Goal: Information Seeking & Learning: Learn about a topic

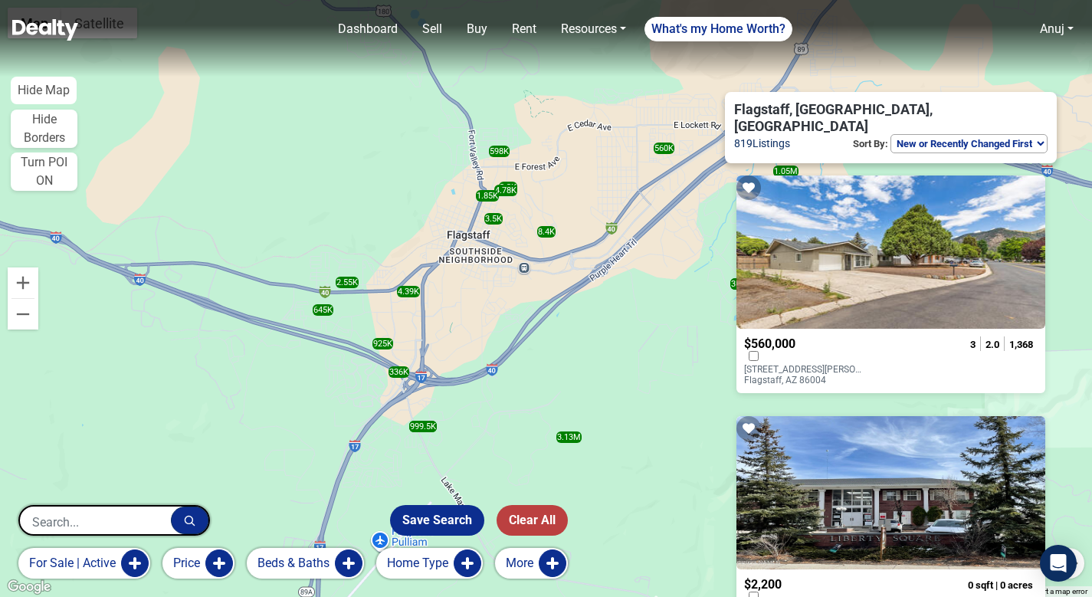
select select "newest"
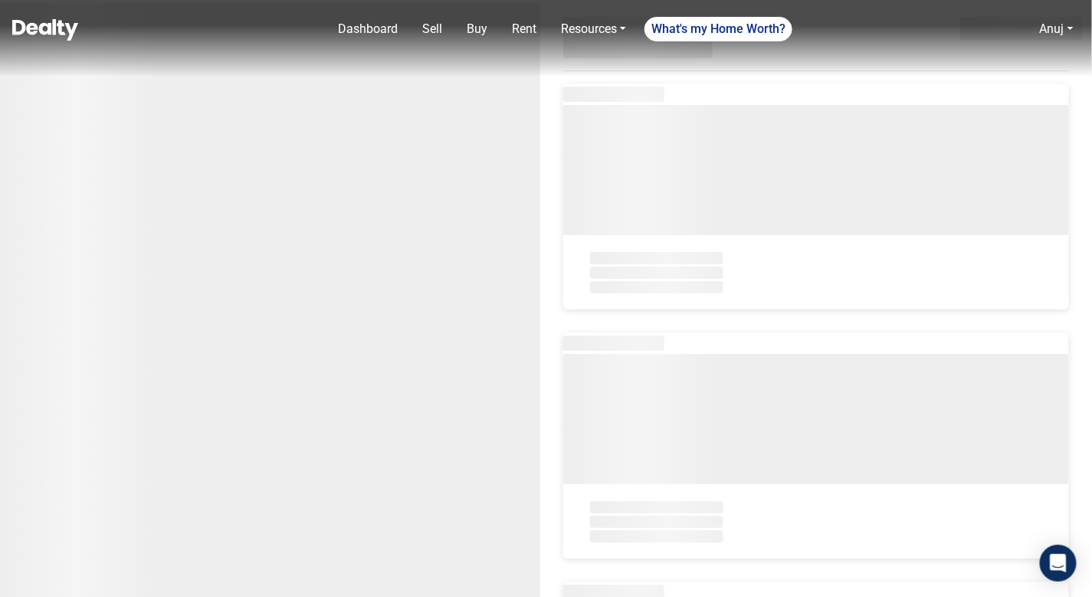
select select "newest"
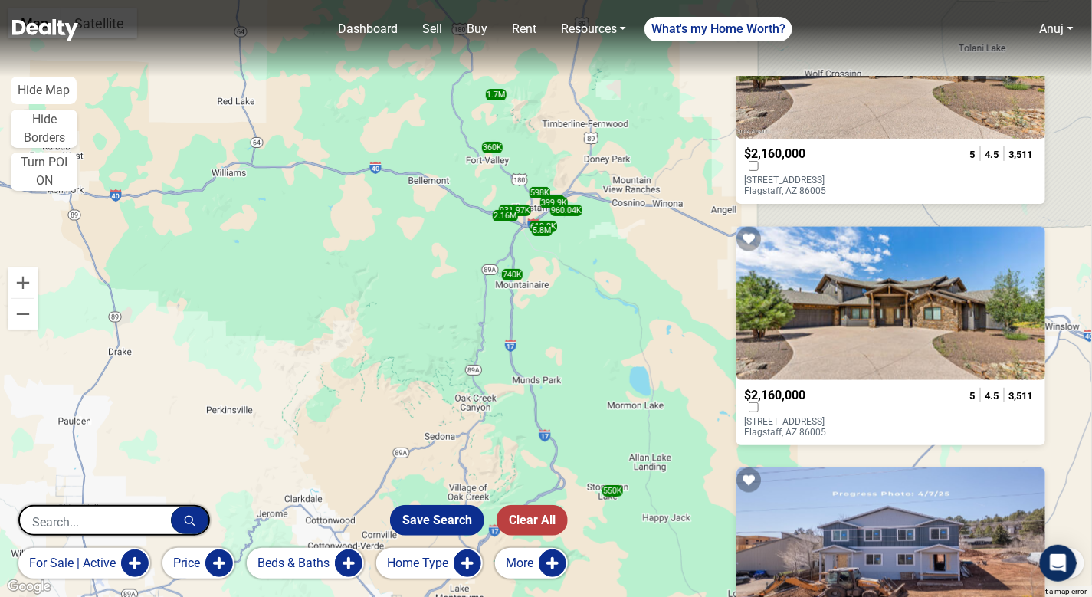
scroll to position [668, 0]
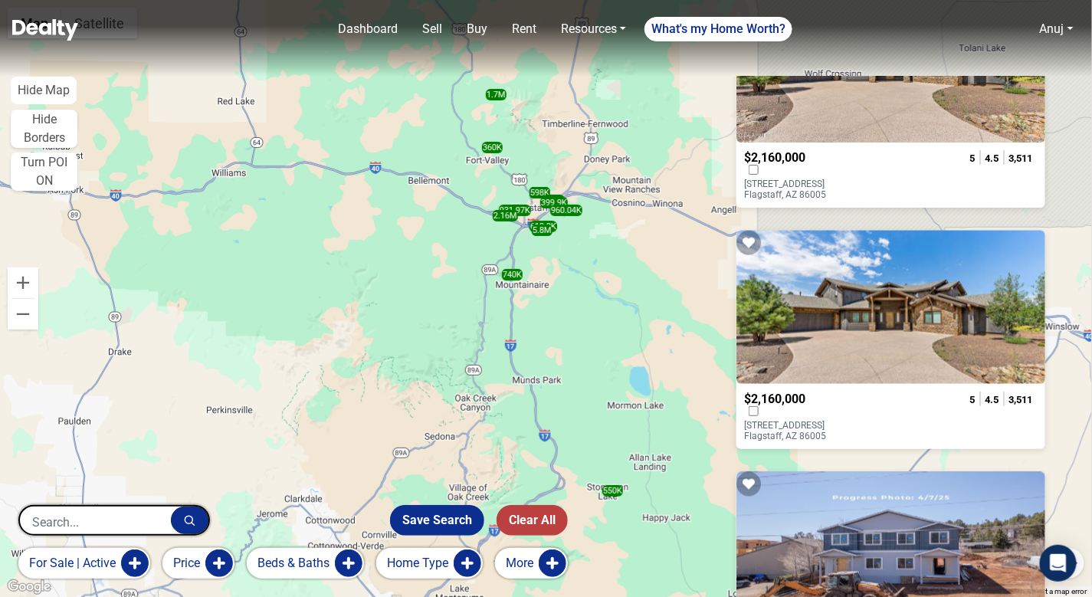
click at [814, 179] on p "3875 S FLAGSTAFF RANCH Road Flagstaff, AZ 86005" at bounding box center [805, 189] width 123 height 21
click at [798, 420] on p "3875 S Flagstaff Ranch Road Flagstaff, AZ 86005" at bounding box center [805, 430] width 123 height 21
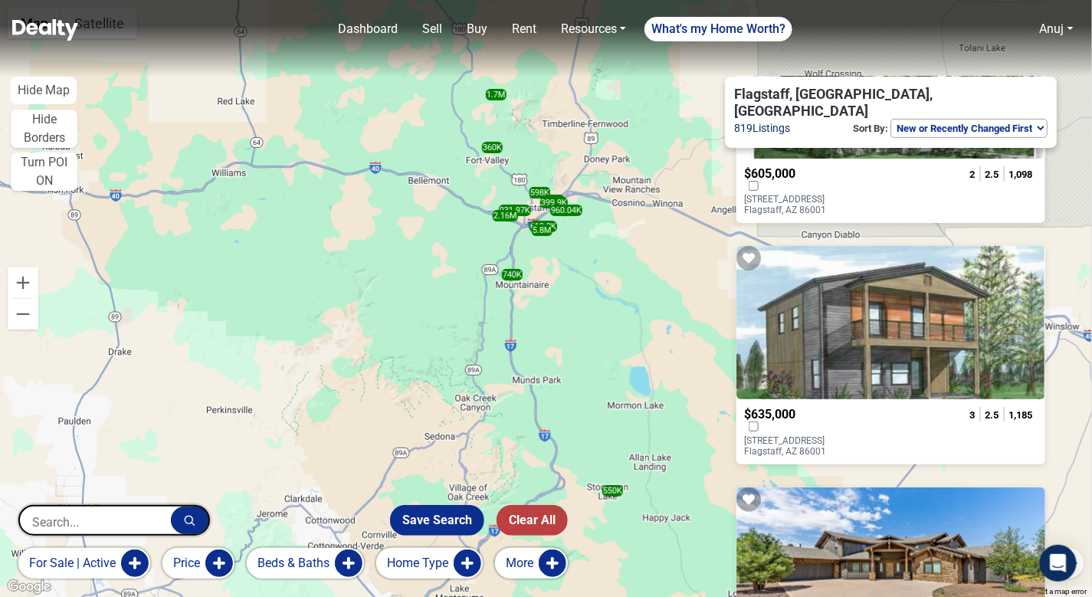
scroll to position [0, 0]
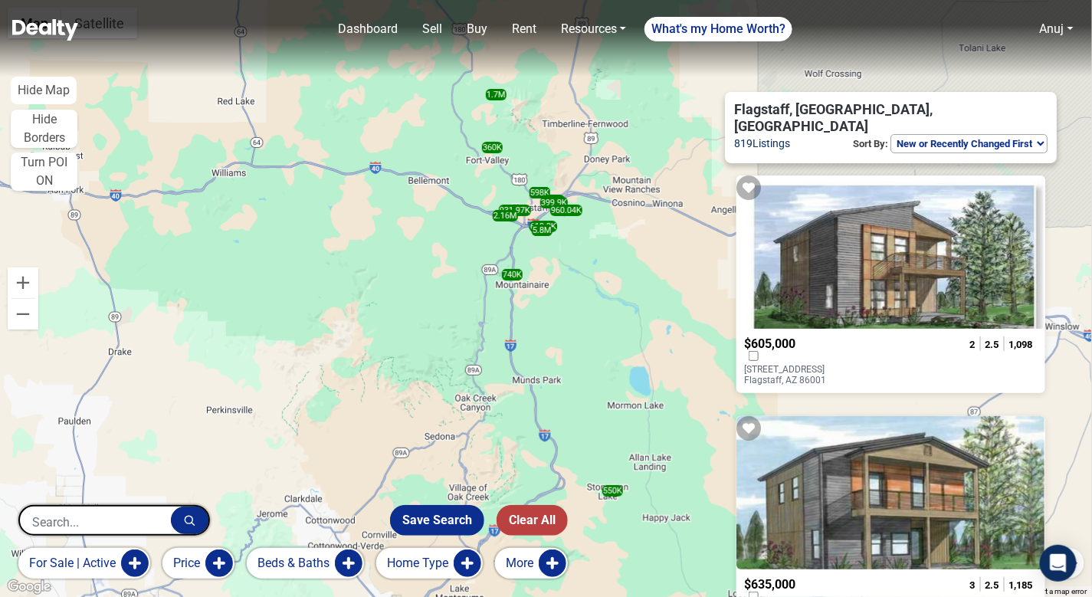
click at [938, 134] on select "Homes for you Price (Low to High) Price (High to Low) New or Recently Changed F…" at bounding box center [969, 143] width 157 height 19
click at [891, 134] on select "Homes for you Price (Low to High) Price (High to Low) New or Recently Changed F…" at bounding box center [969, 143] width 157 height 19
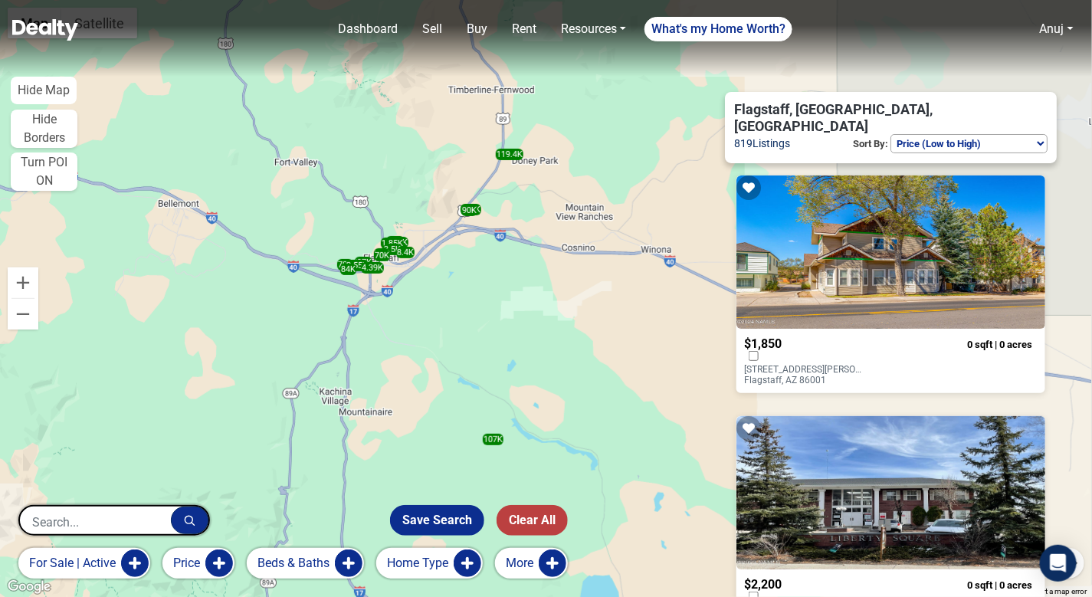
click at [927, 134] on select "Homes for you Price (Low to High) Price (High to Low) New or Recently Changed F…" at bounding box center [969, 143] width 157 height 19
select select "newest"
click at [891, 134] on select "Homes for you Price (Low to High) Price (High to Low) New or Recently Changed F…" at bounding box center [969, 143] width 157 height 19
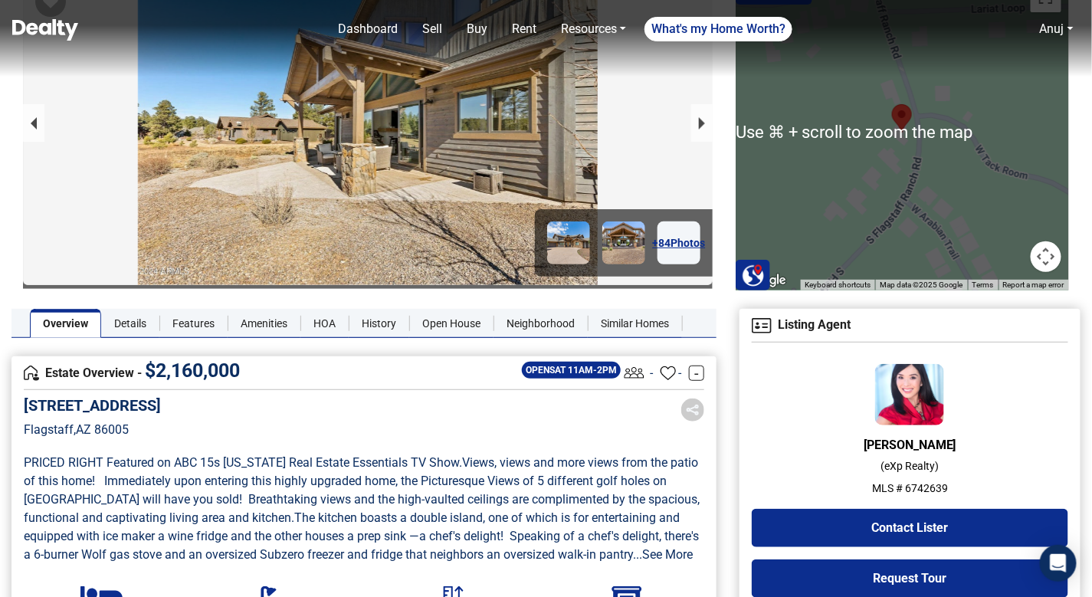
scroll to position [100, 0]
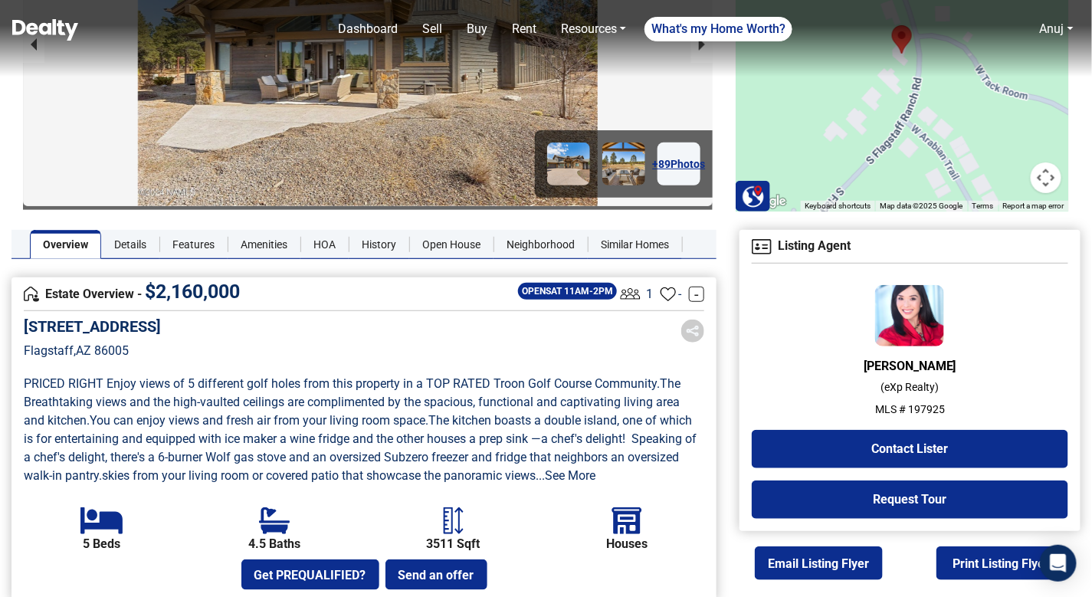
scroll to position [172, 0]
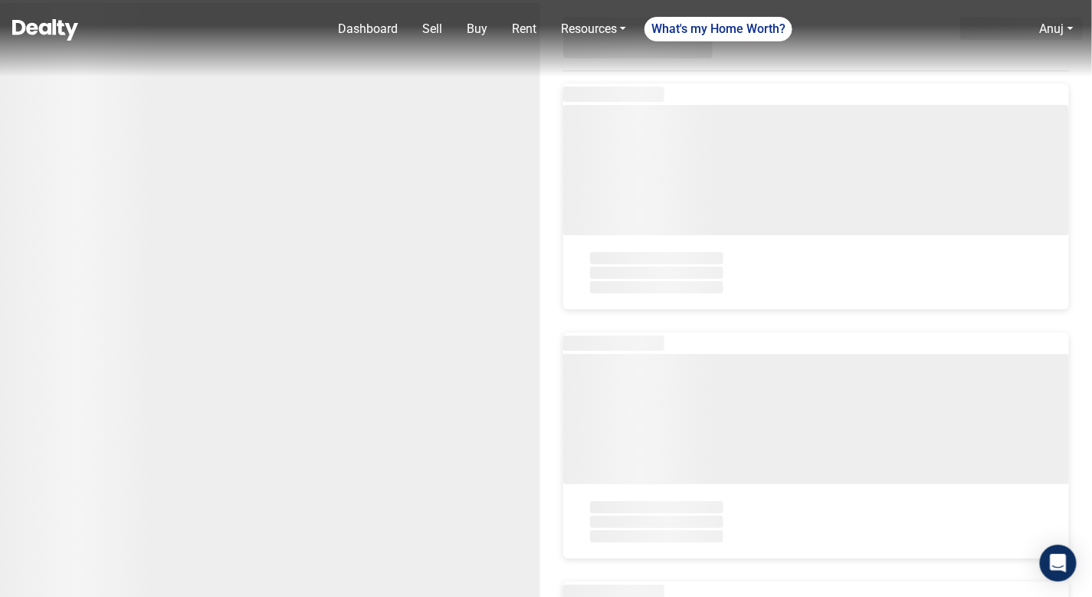
select select "newest"
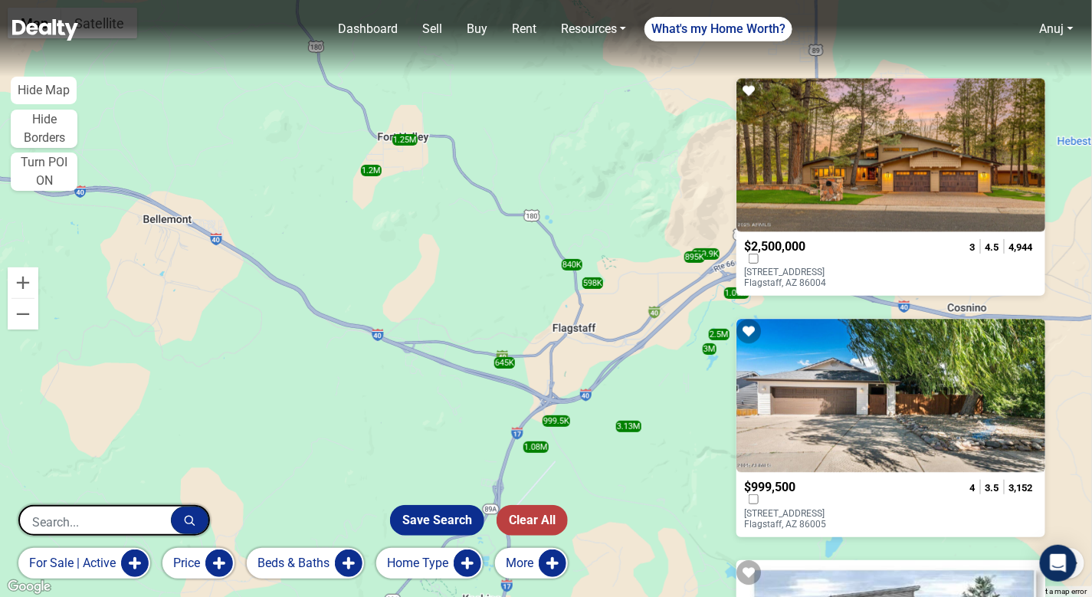
scroll to position [1332, 0]
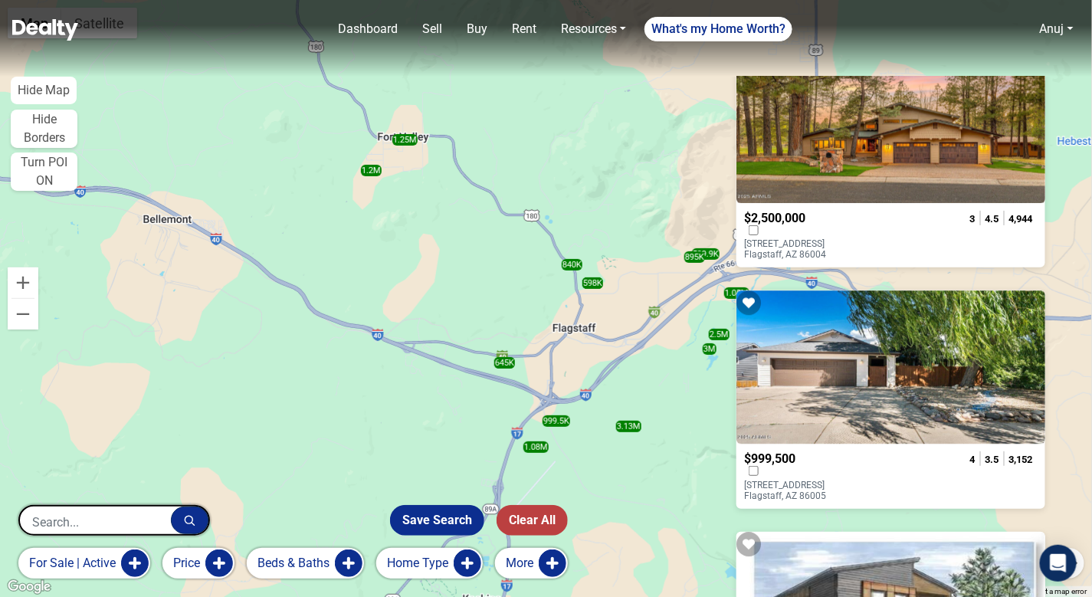
click at [427, 564] on button "Home Type" at bounding box center [429, 563] width 107 height 31
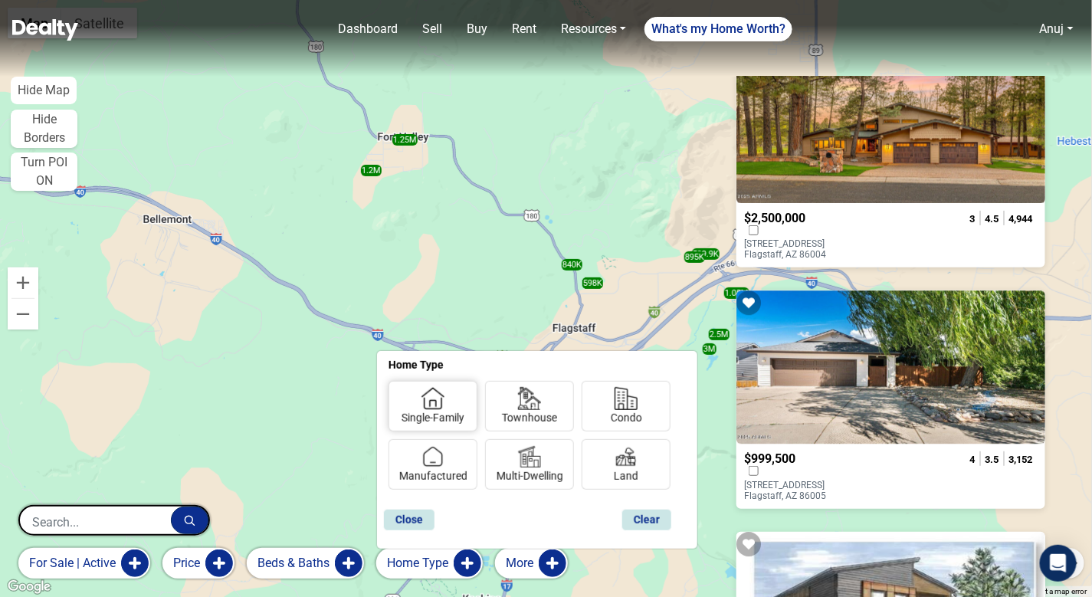
click at [435, 425] on label "Single-Family" at bounding box center [433, 404] width 63 height 51
click at [412, 420] on input "Single-Family" at bounding box center [407, 415] width 10 height 10
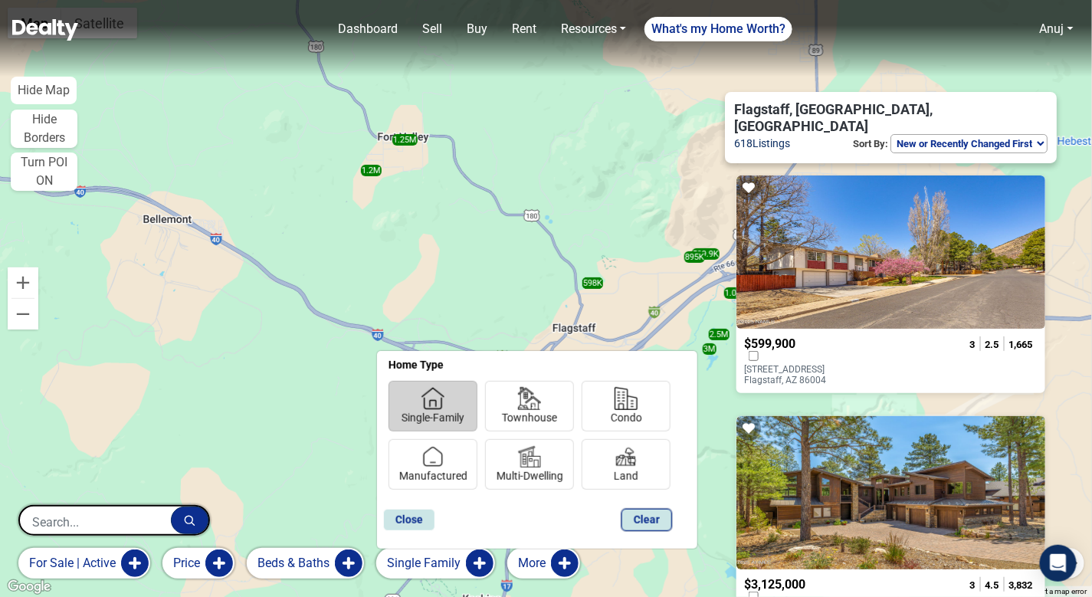
click at [649, 520] on button "Clear" at bounding box center [647, 520] width 51 height 22
checkbox input "false"
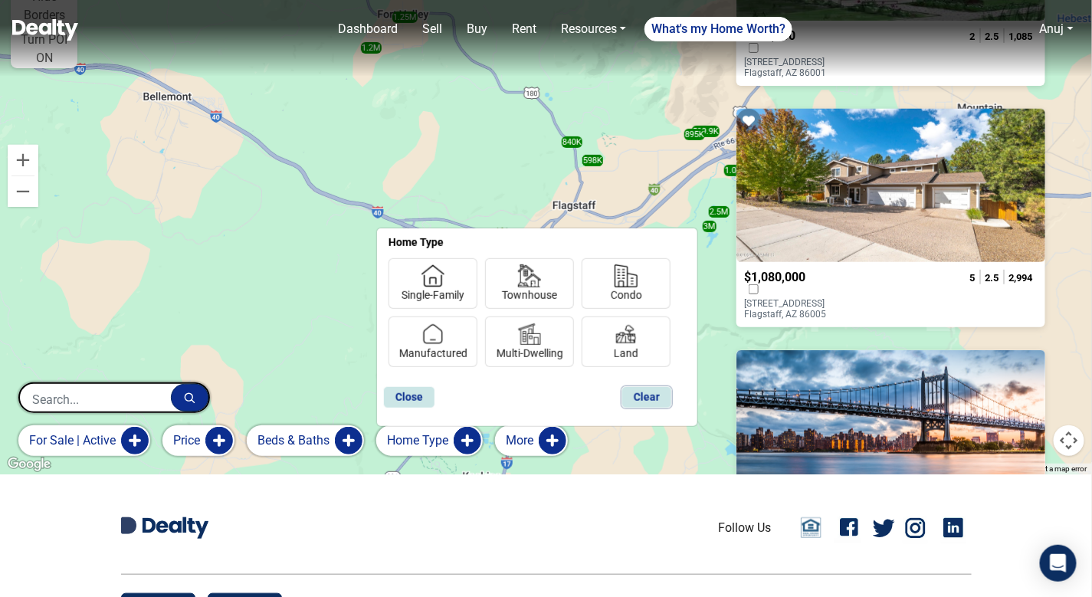
scroll to position [4428, 0]
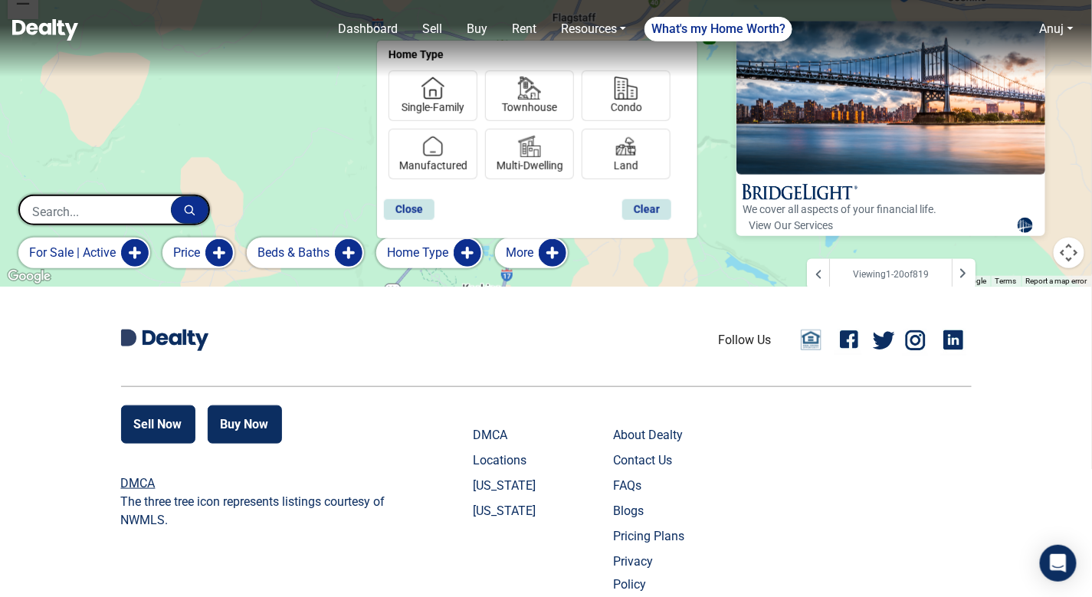
click at [966, 267] on icon at bounding box center [963, 273] width 8 height 12
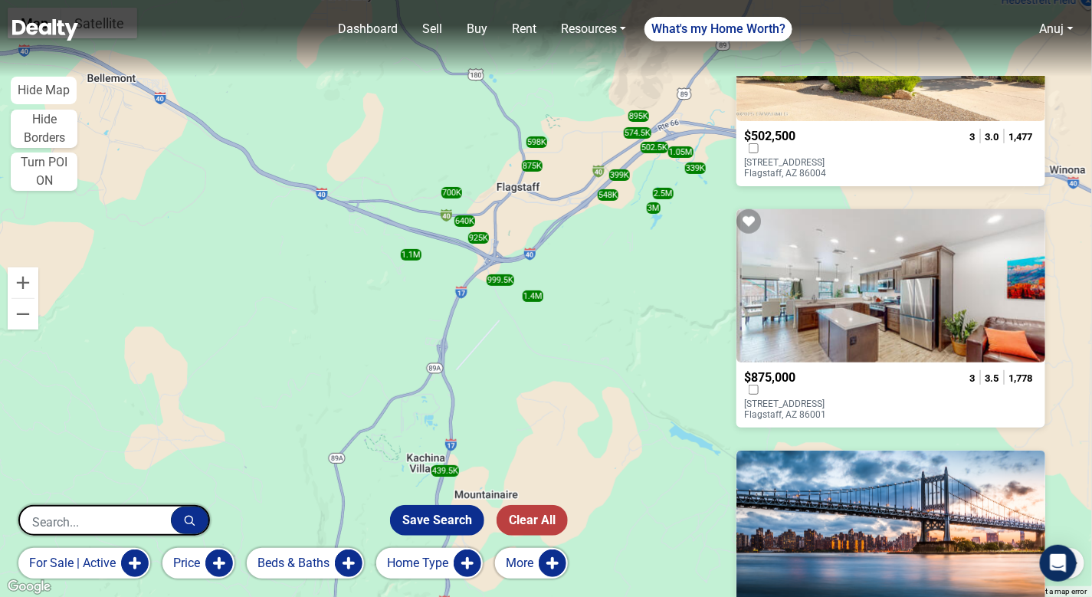
scroll to position [4428, 0]
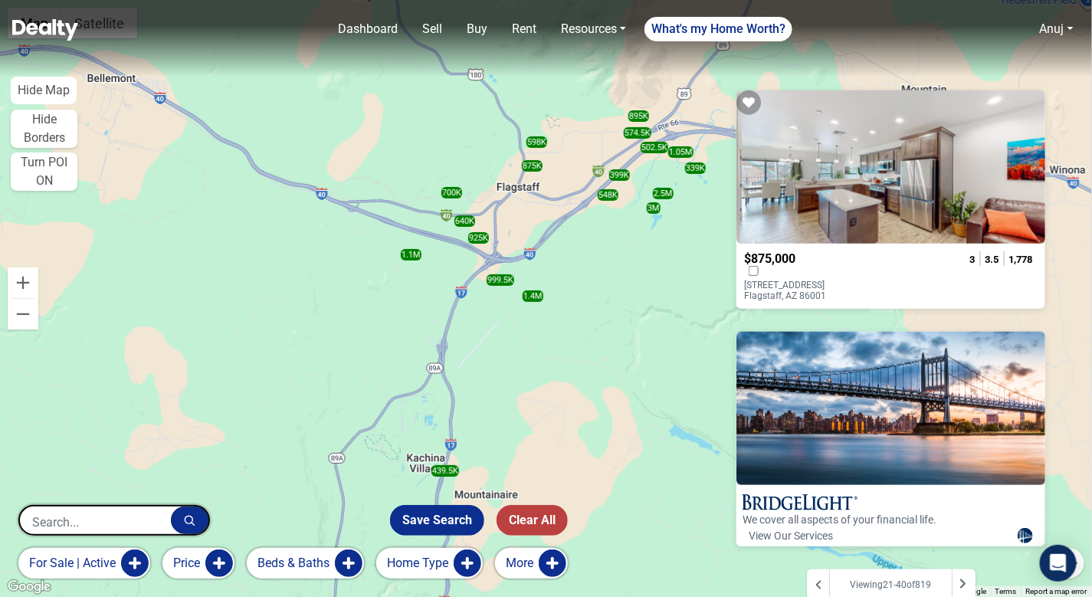
click at [819, 579] on icon at bounding box center [818, 584] width 11 height 11
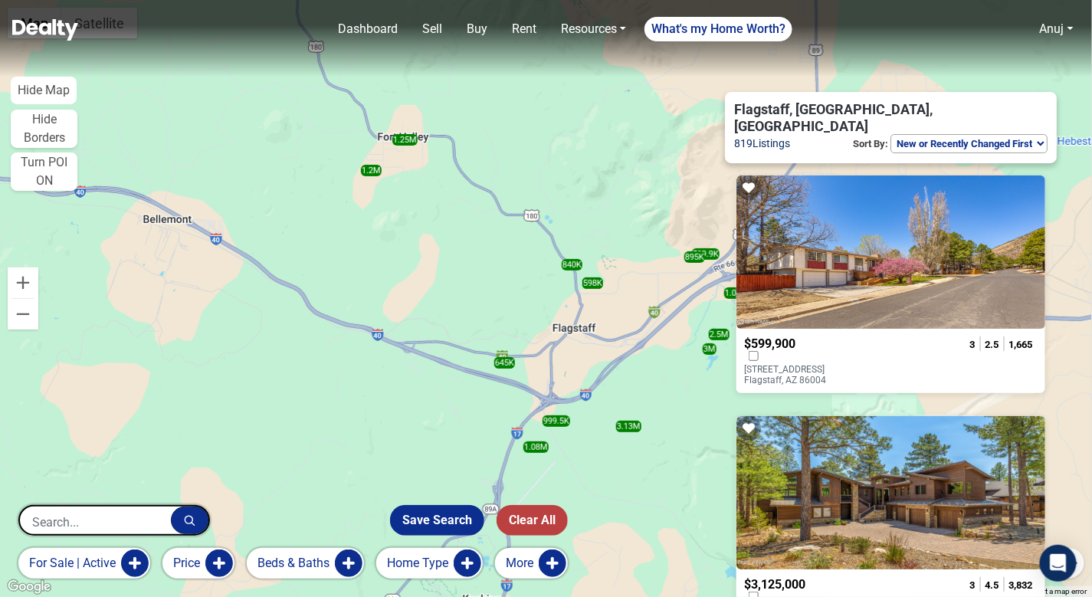
click at [852, 364] on p "4177 N Fanning Drive Flagstaff, AZ 86004" at bounding box center [805, 374] width 123 height 21
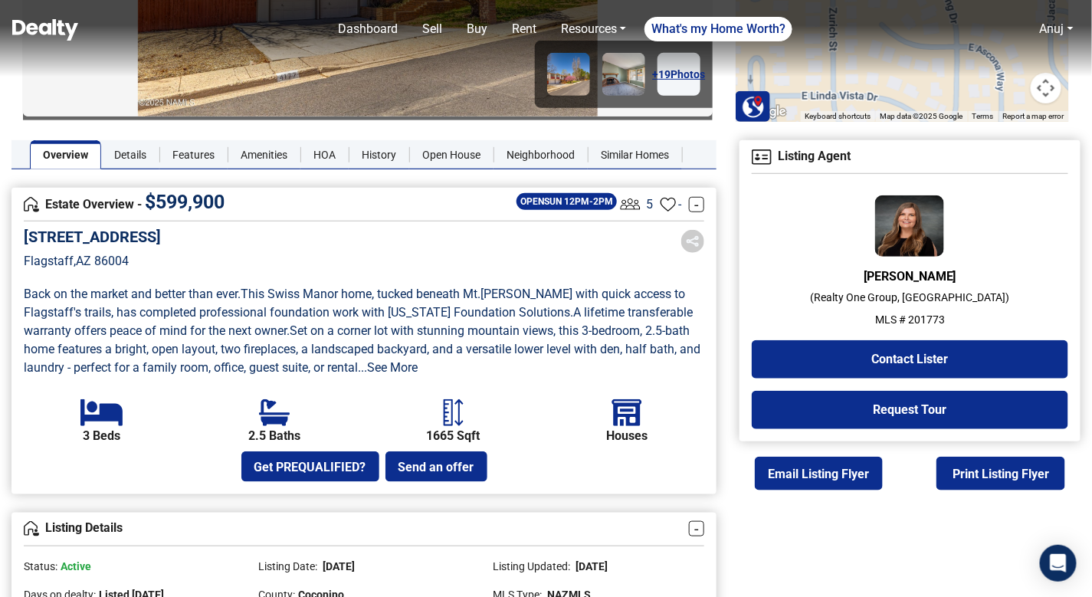
scroll to position [66, 0]
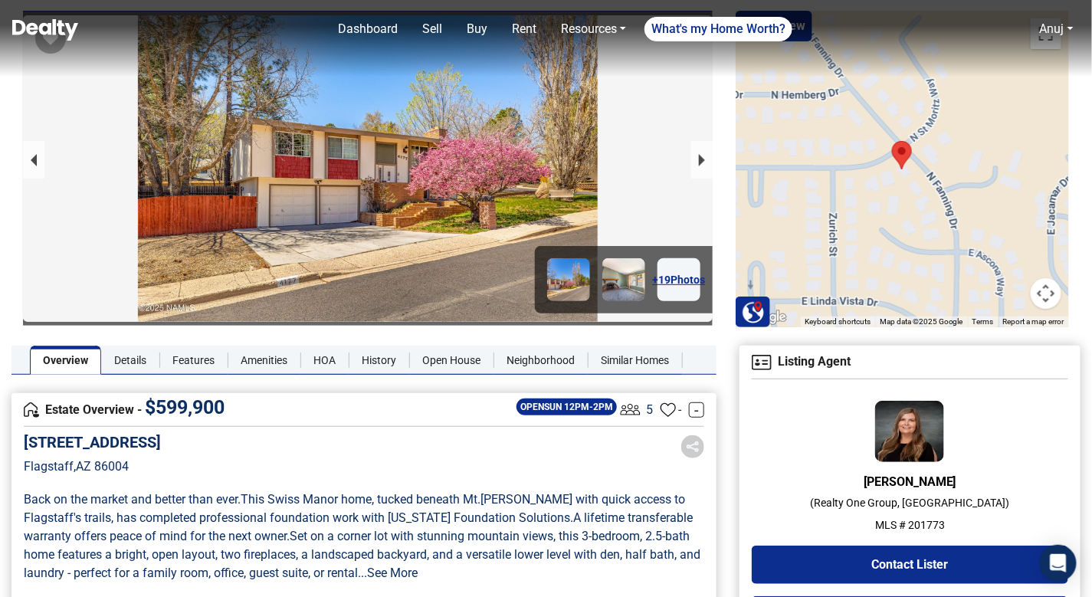
click at [592, 553] on p "Back on the market and better than ever . This Swiss Manor home, tucked beneath…" at bounding box center [364, 537] width 681 height 92
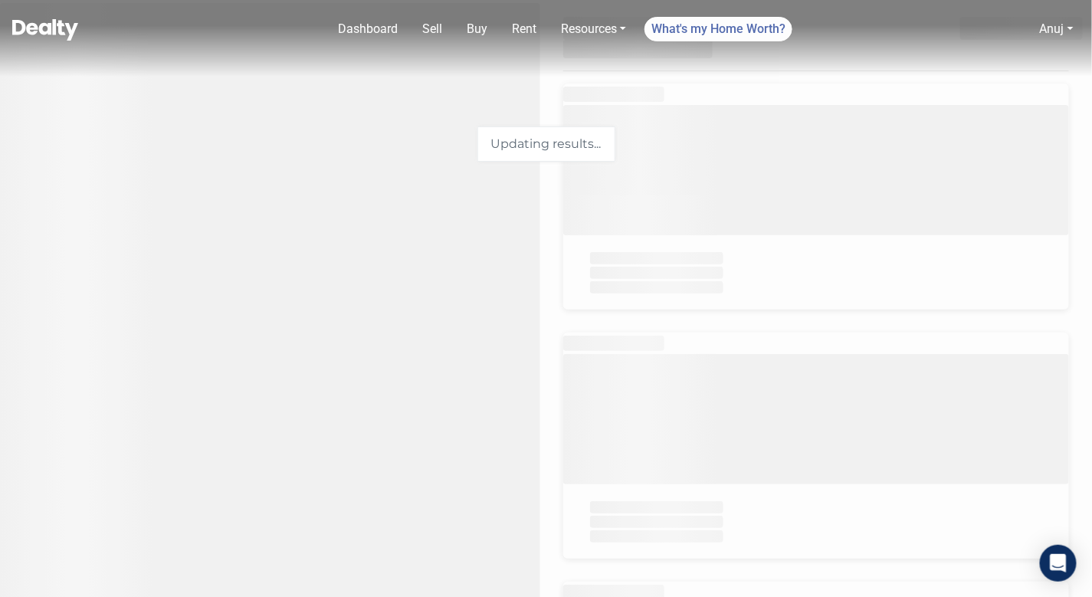
select select "newest"
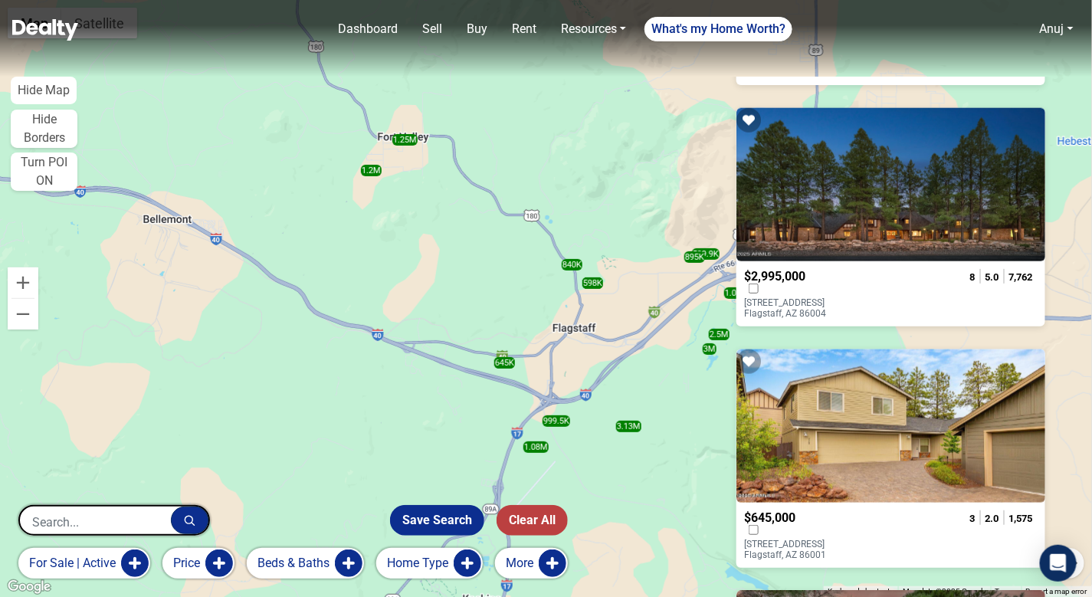
scroll to position [579, 0]
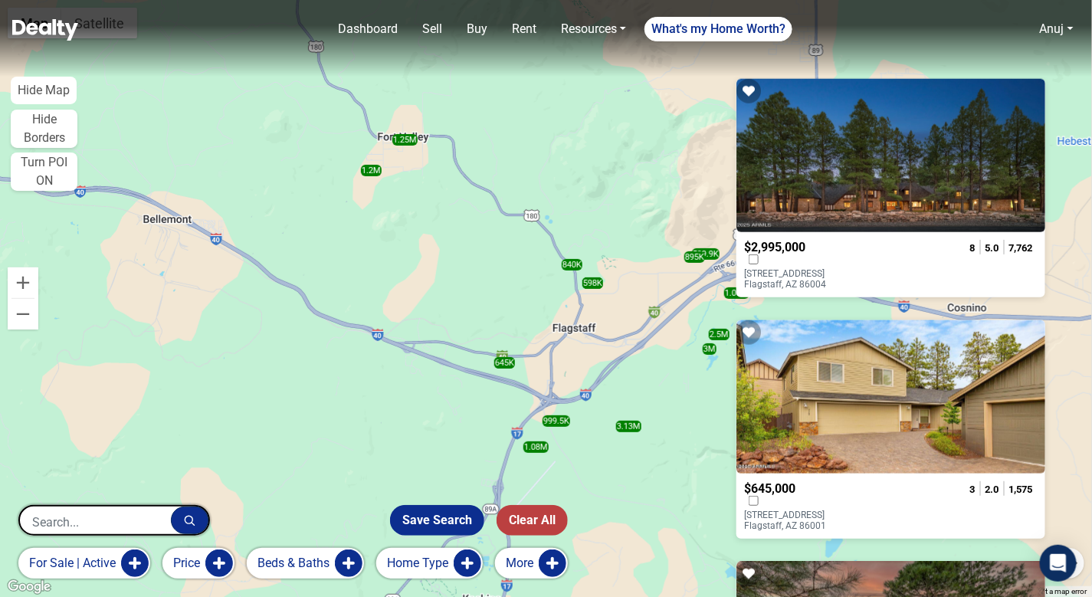
click at [93, 572] on button "for sale | active" at bounding box center [84, 563] width 132 height 31
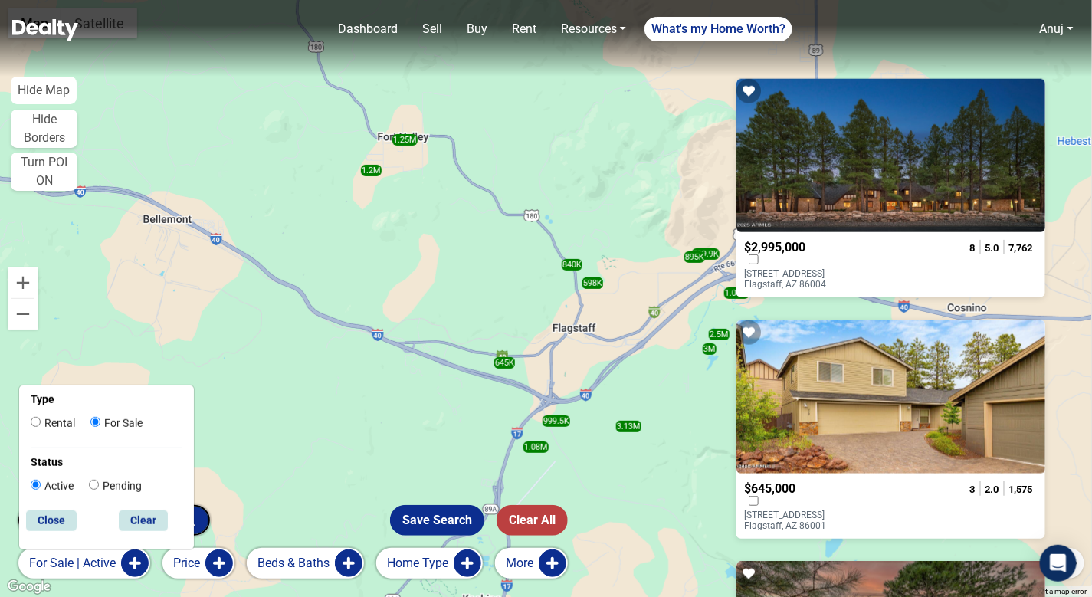
click at [93, 571] on button "for sale | active" at bounding box center [84, 563] width 132 height 31
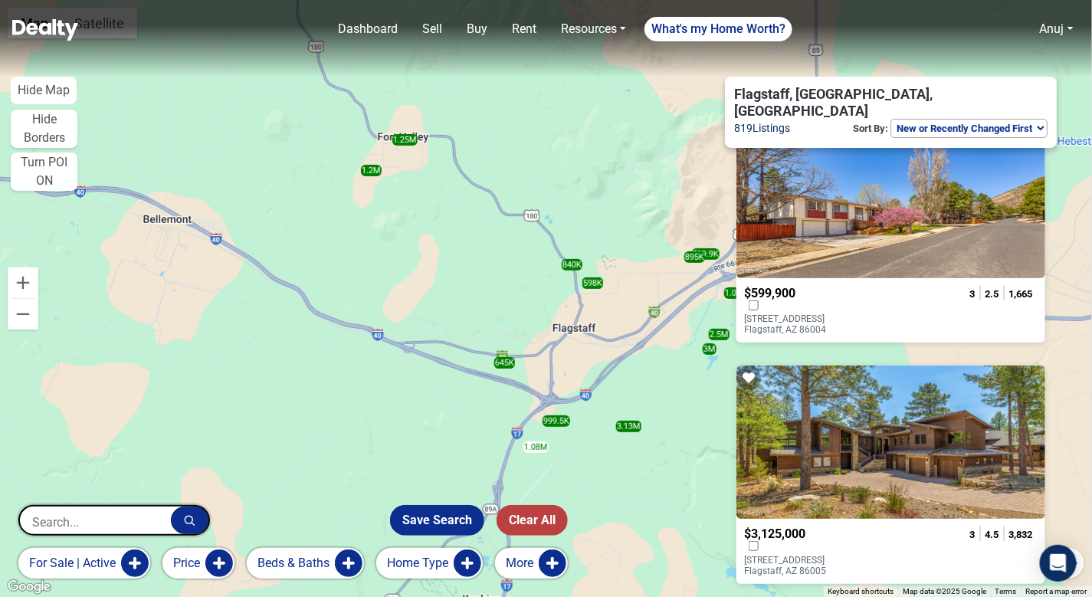
scroll to position [0, 0]
